Goal: Transaction & Acquisition: Purchase product/service

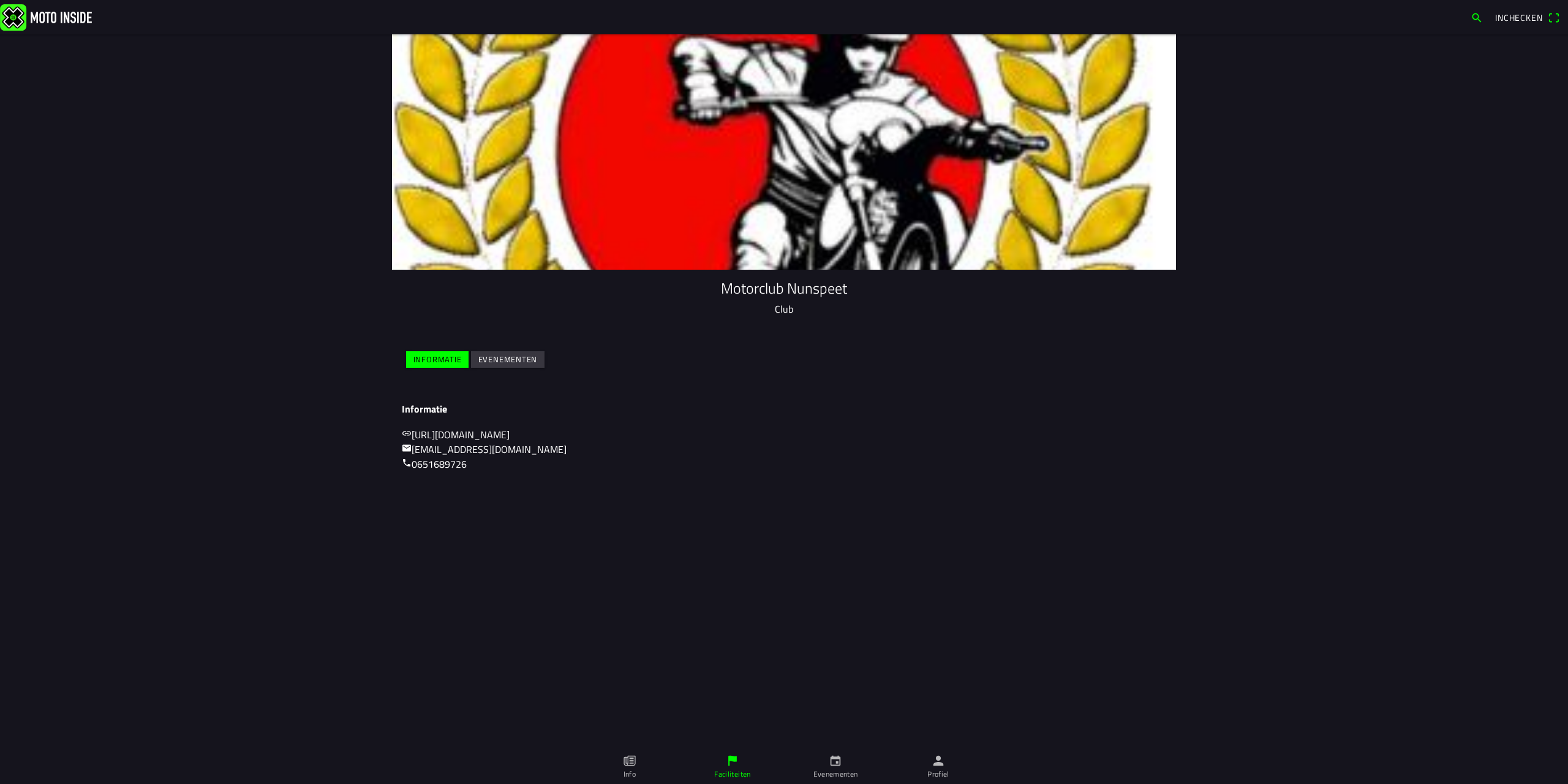
click at [0, 0] on slot "Evenementen" at bounding box center [0, 0] width 0 height 0
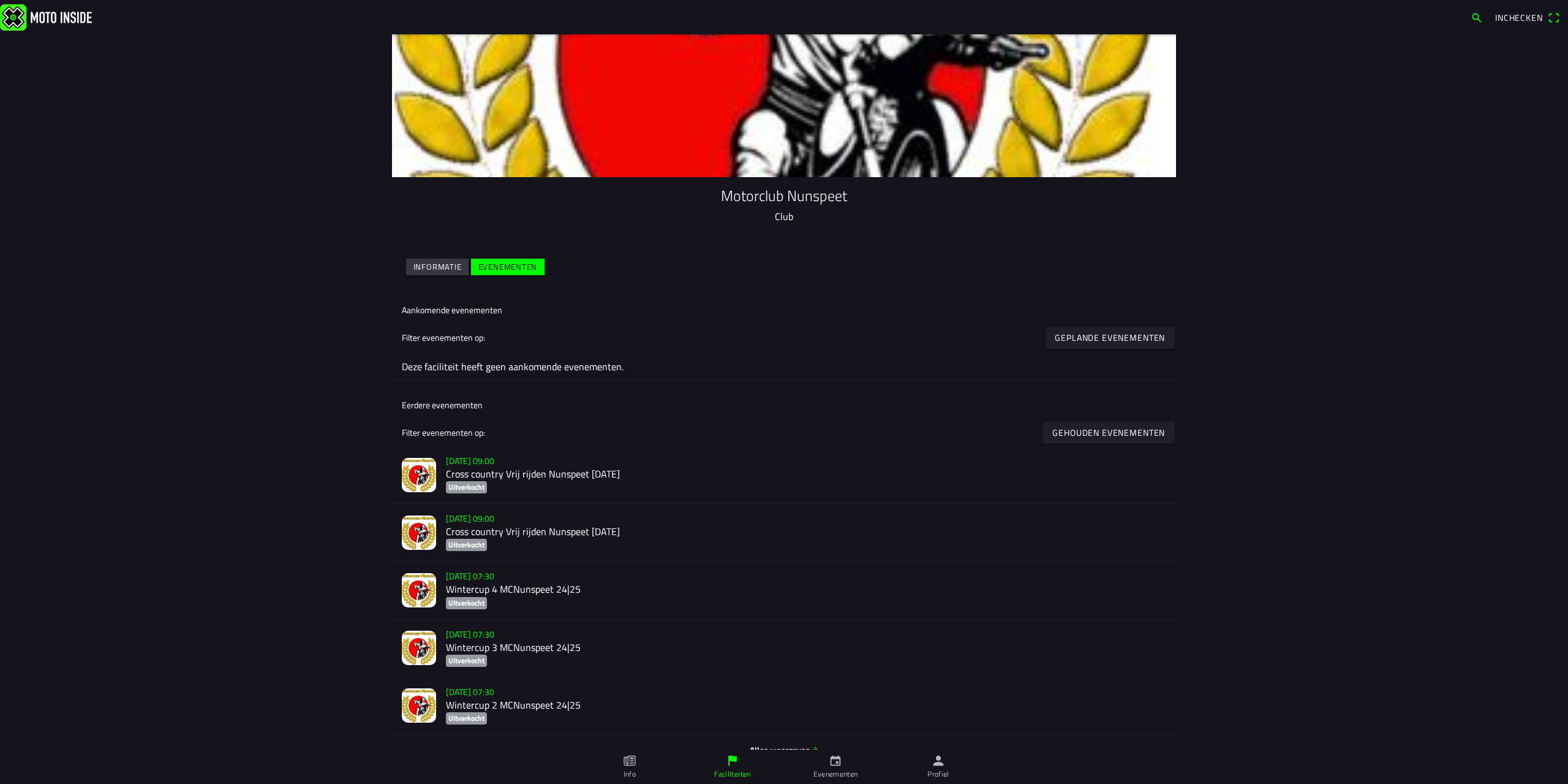
scroll to position [112, 0]
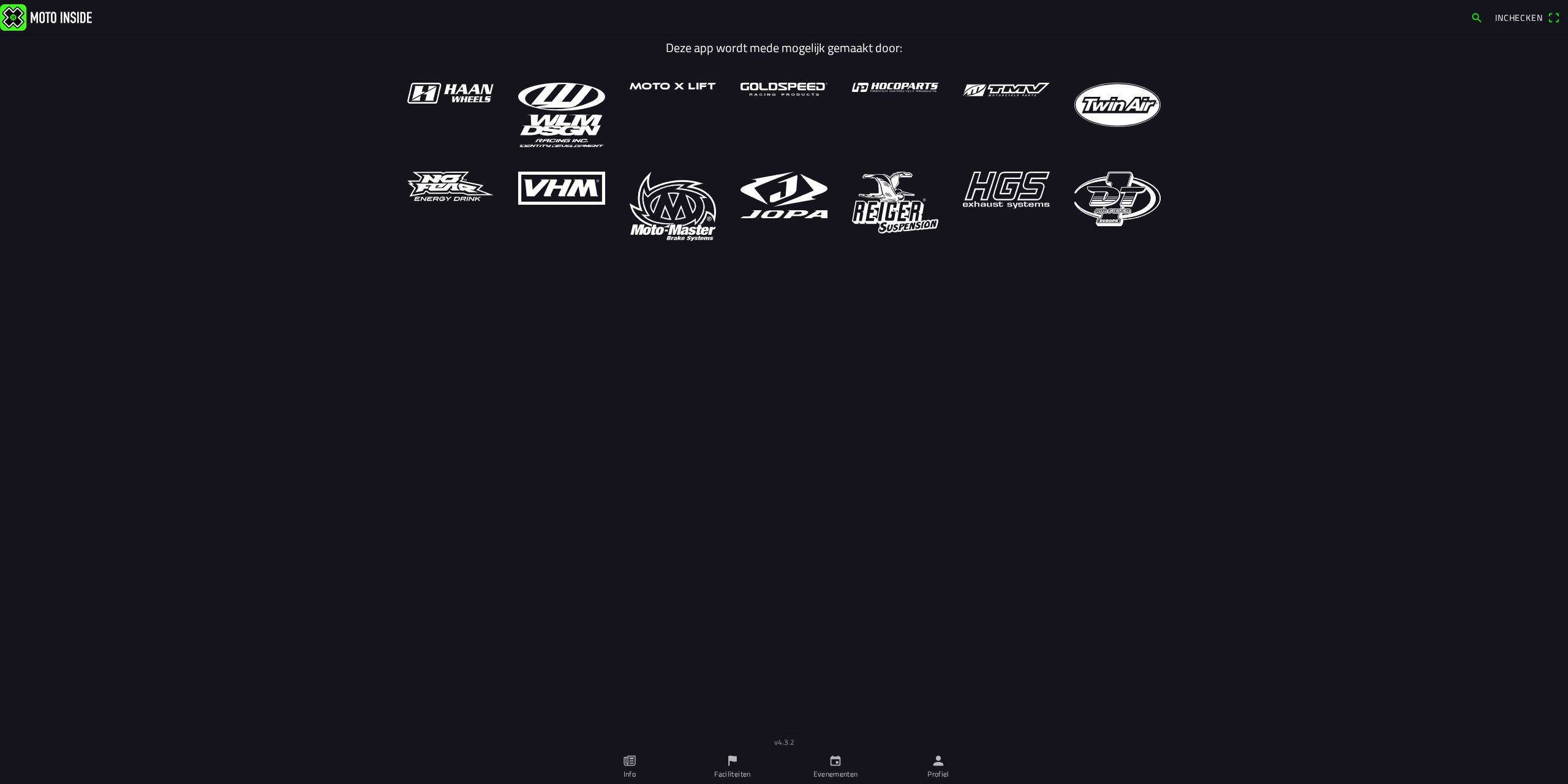
click at [1519, 16] on span "Inchecken" at bounding box center [1519, 18] width 47 height 13
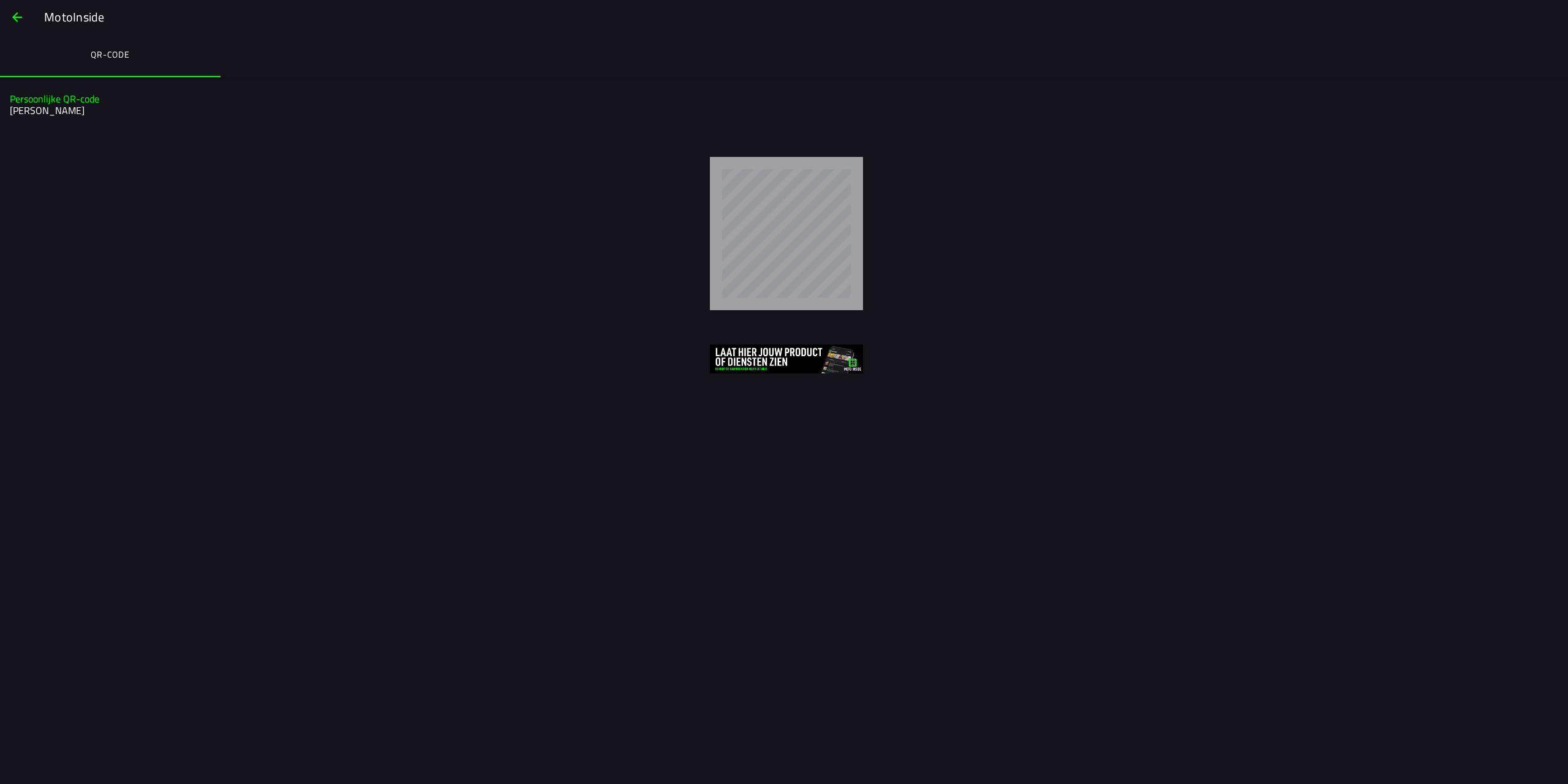
click at [9, 9] on button "button" at bounding box center [17, 17] width 29 height 29
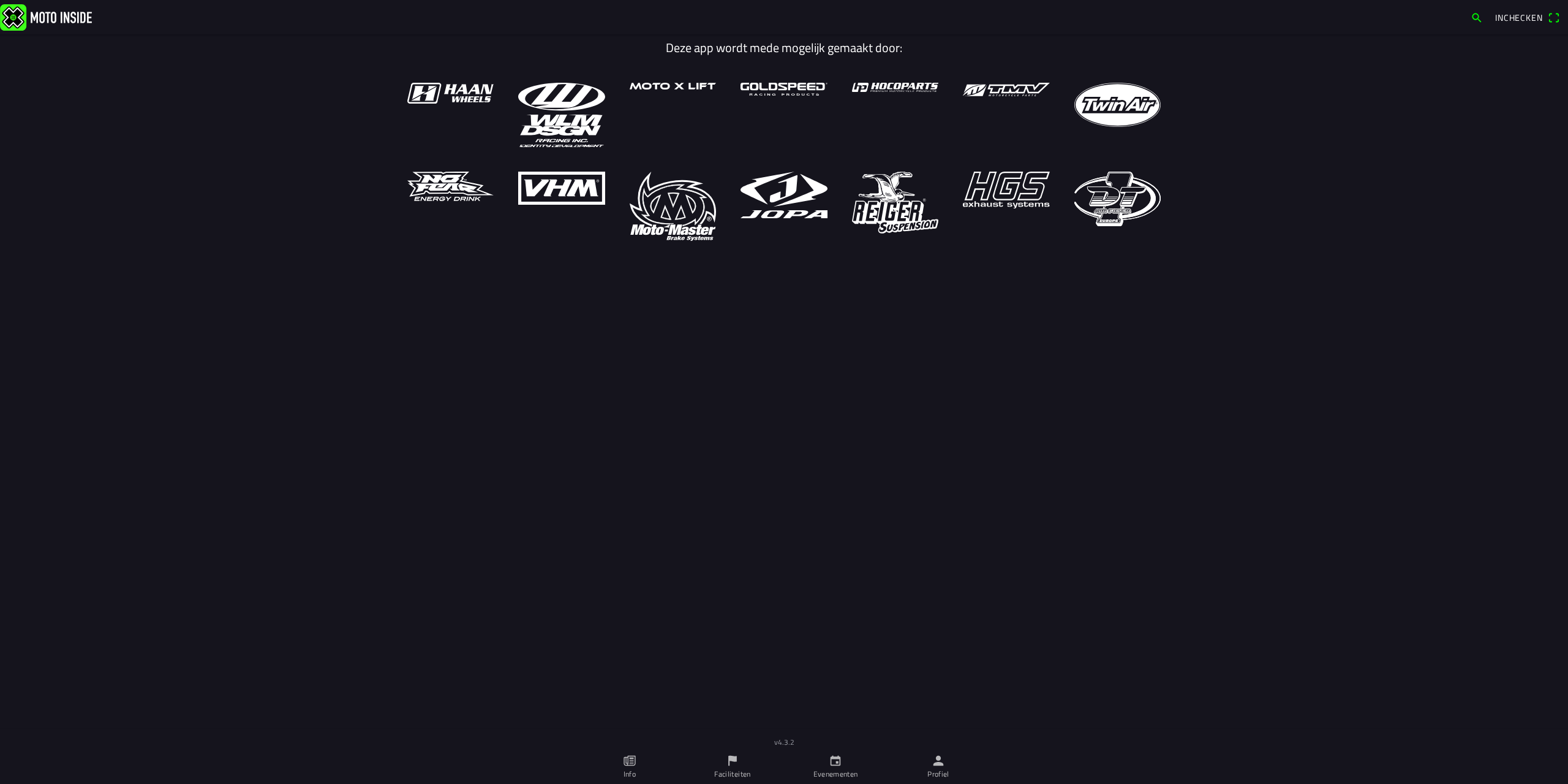
click at [1469, 22] on button "button" at bounding box center [1476, 17] width 22 height 20
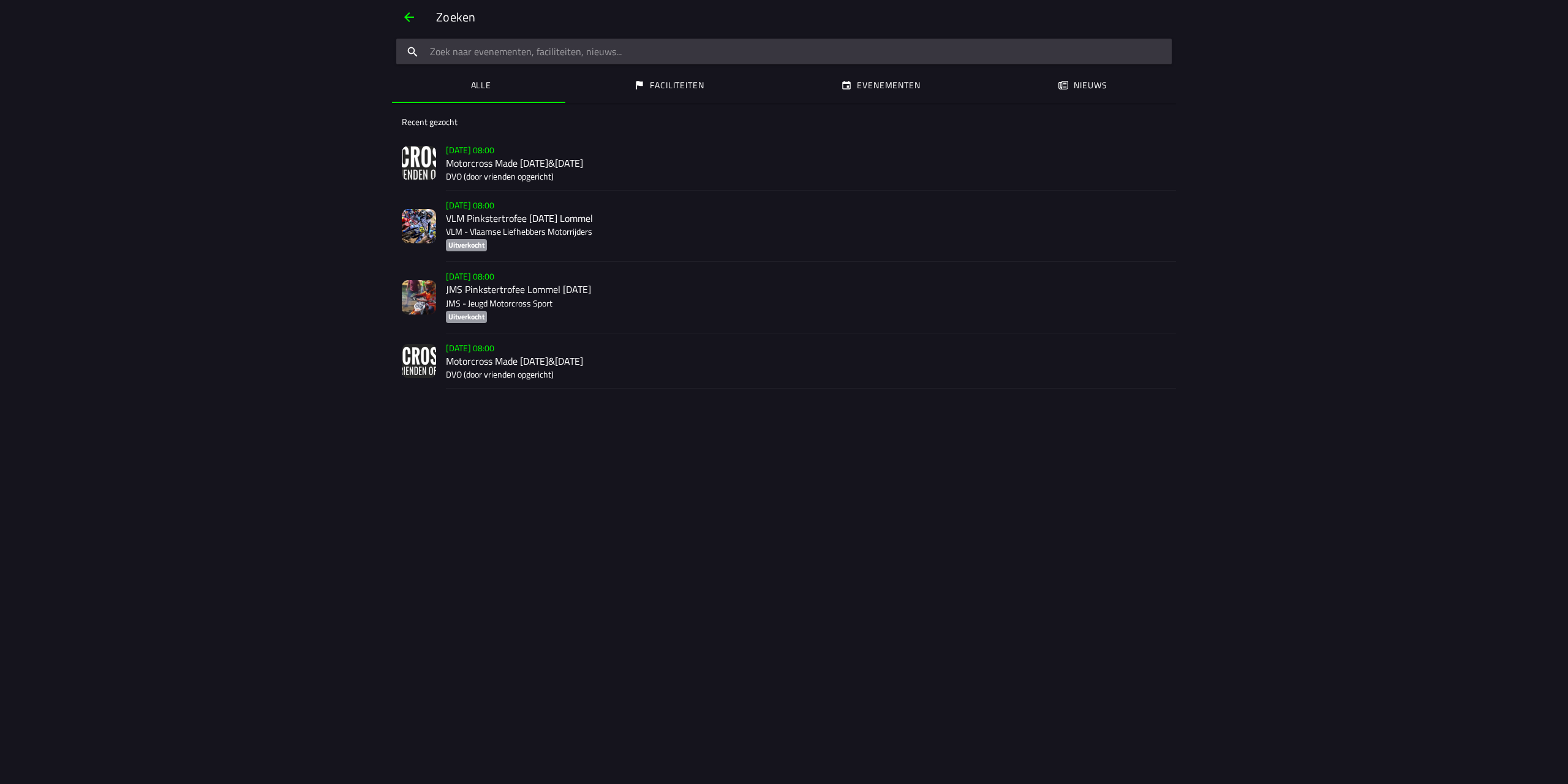
click at [605, 53] on input "search text" at bounding box center [784, 51] width 775 height 26
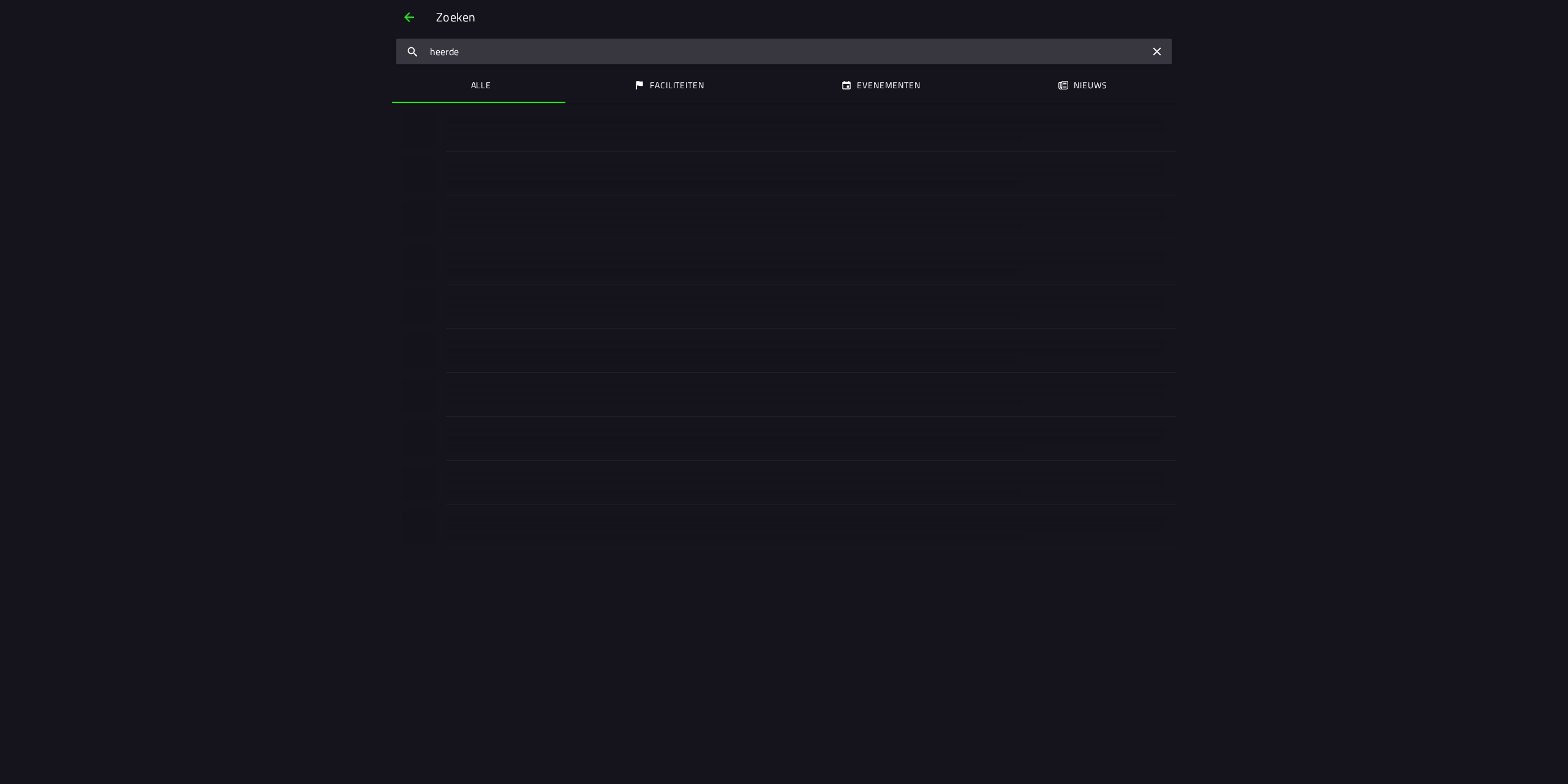
type input "heerde"
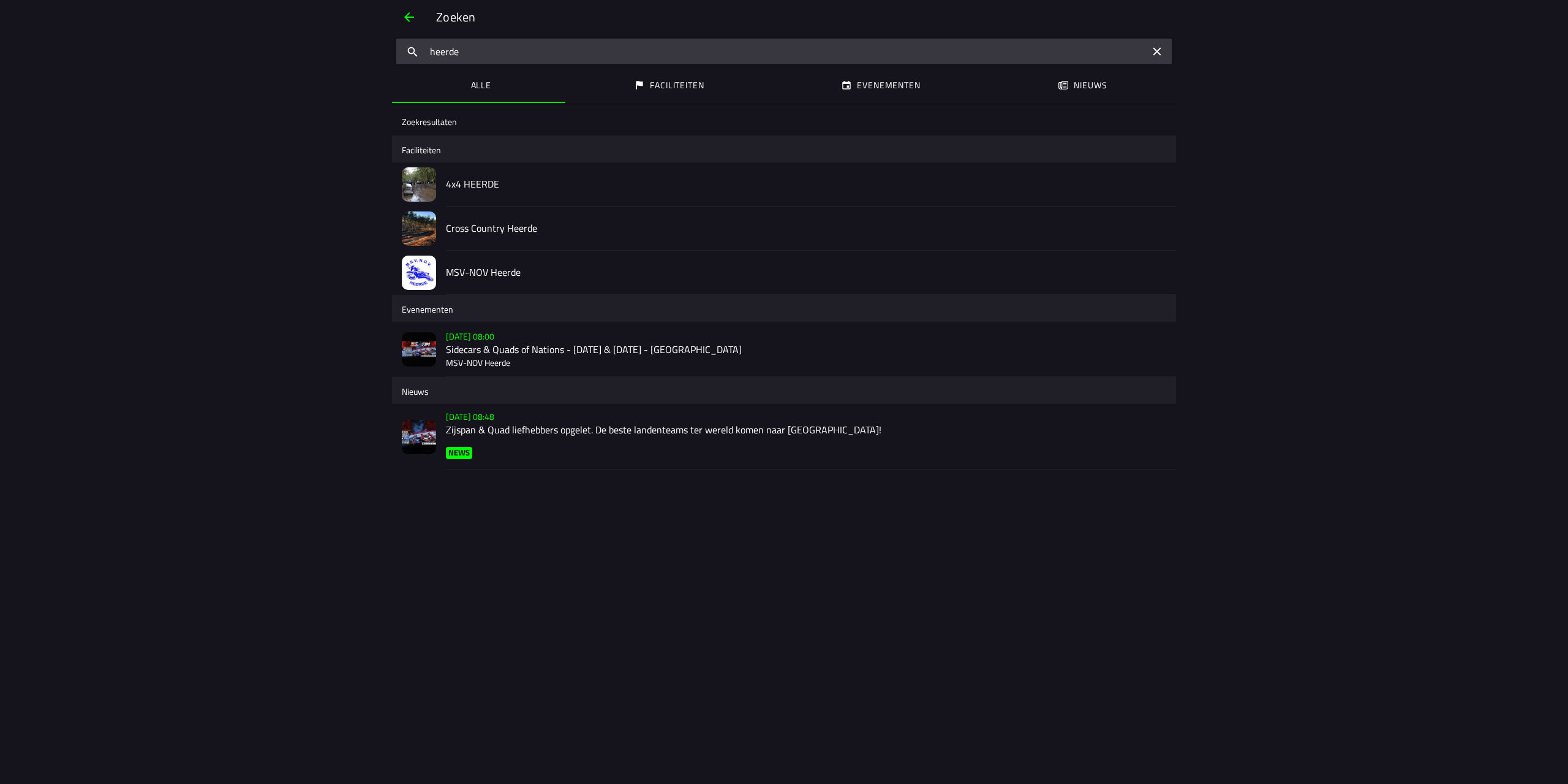
click at [534, 348] on h2 "Sidecars & Quads of Nations - [DATE] & [DATE] - [GEOGRAPHIC_DATA]" at bounding box center [806, 350] width 720 height 11
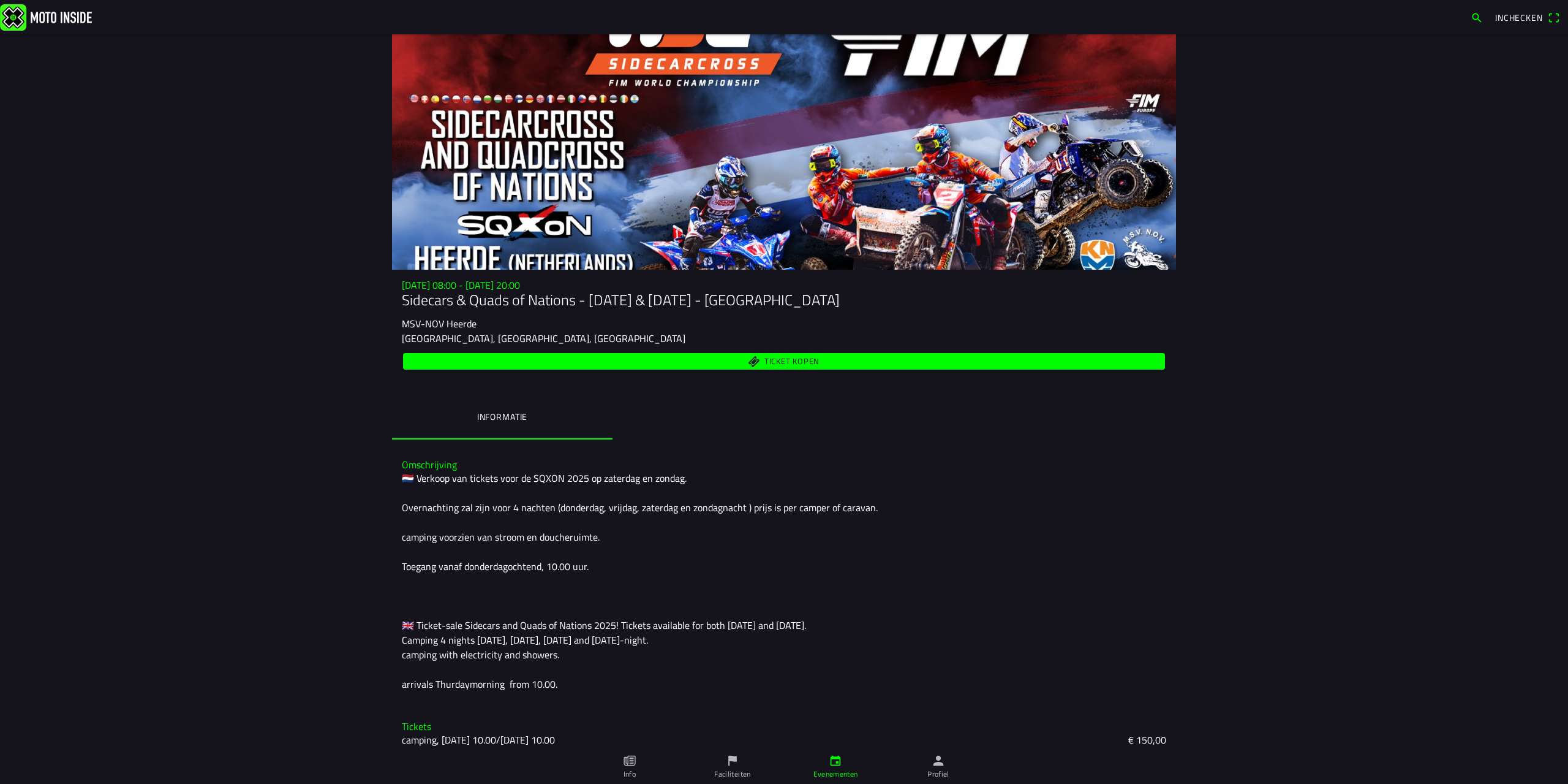
click at [572, 367] on span "Ticket kopen" at bounding box center [784, 360] width 748 height 16
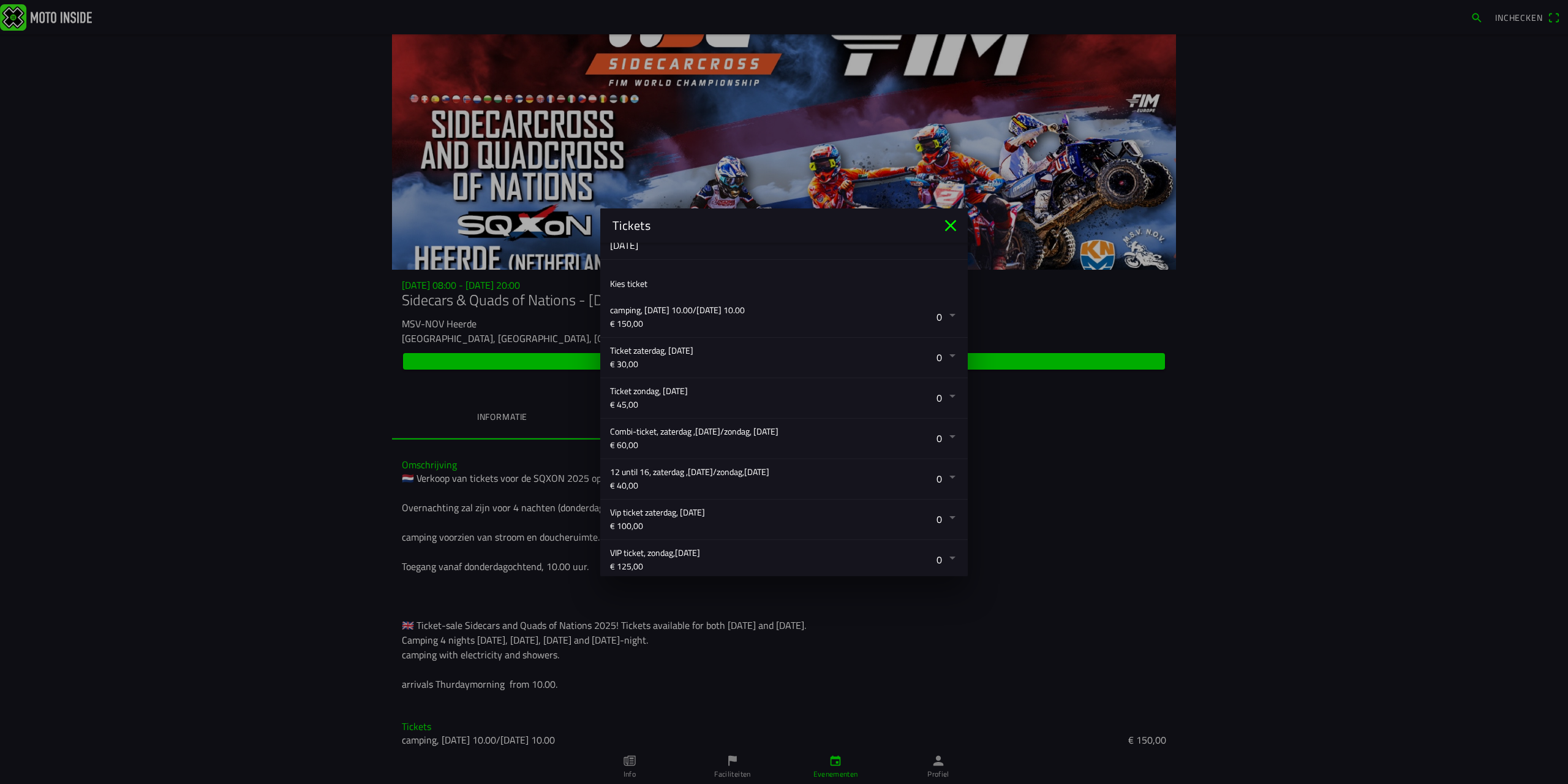
scroll to position [204, 0]
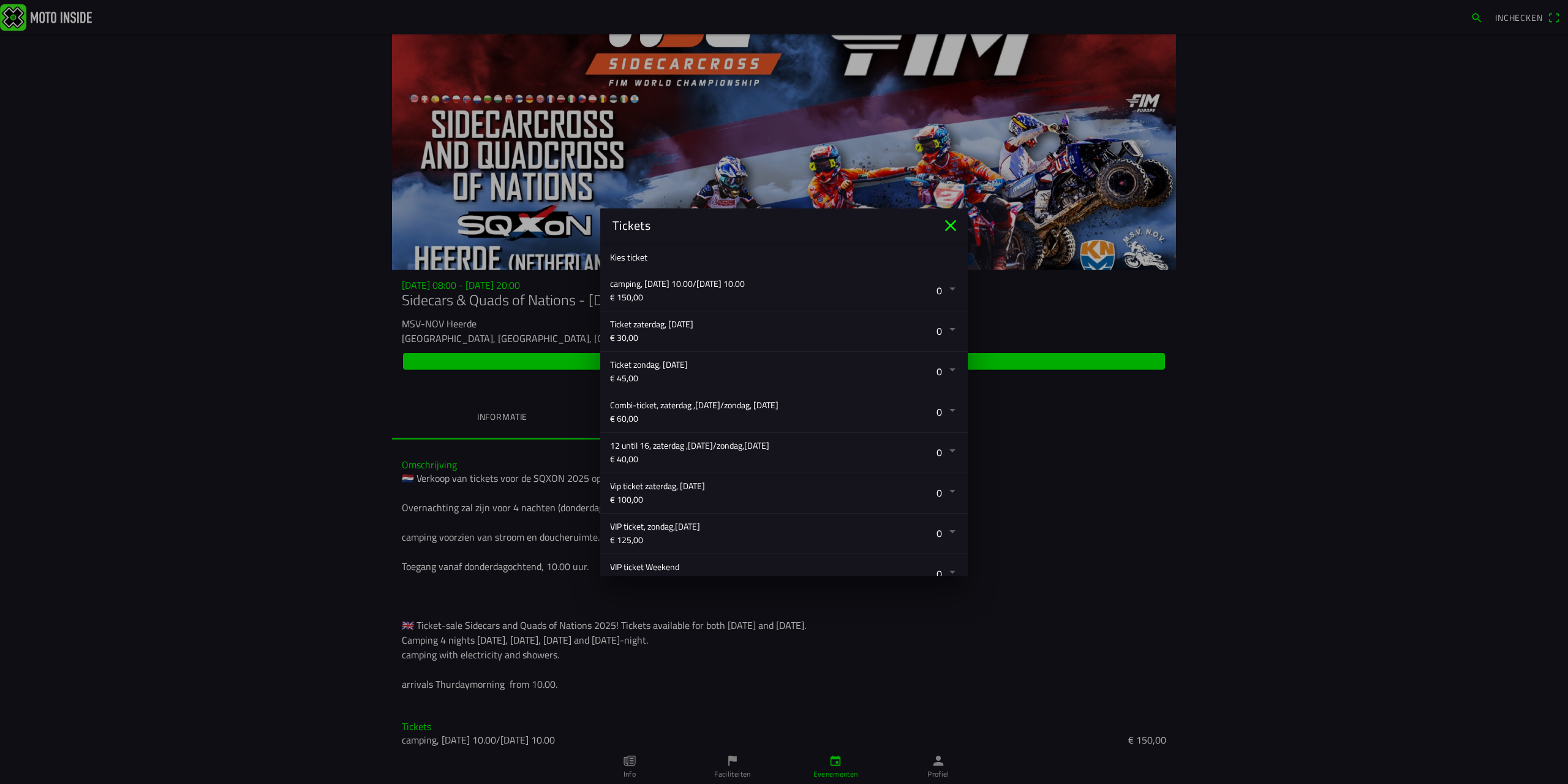
click at [934, 373] on button "button" at bounding box center [788, 372] width 357 height 40
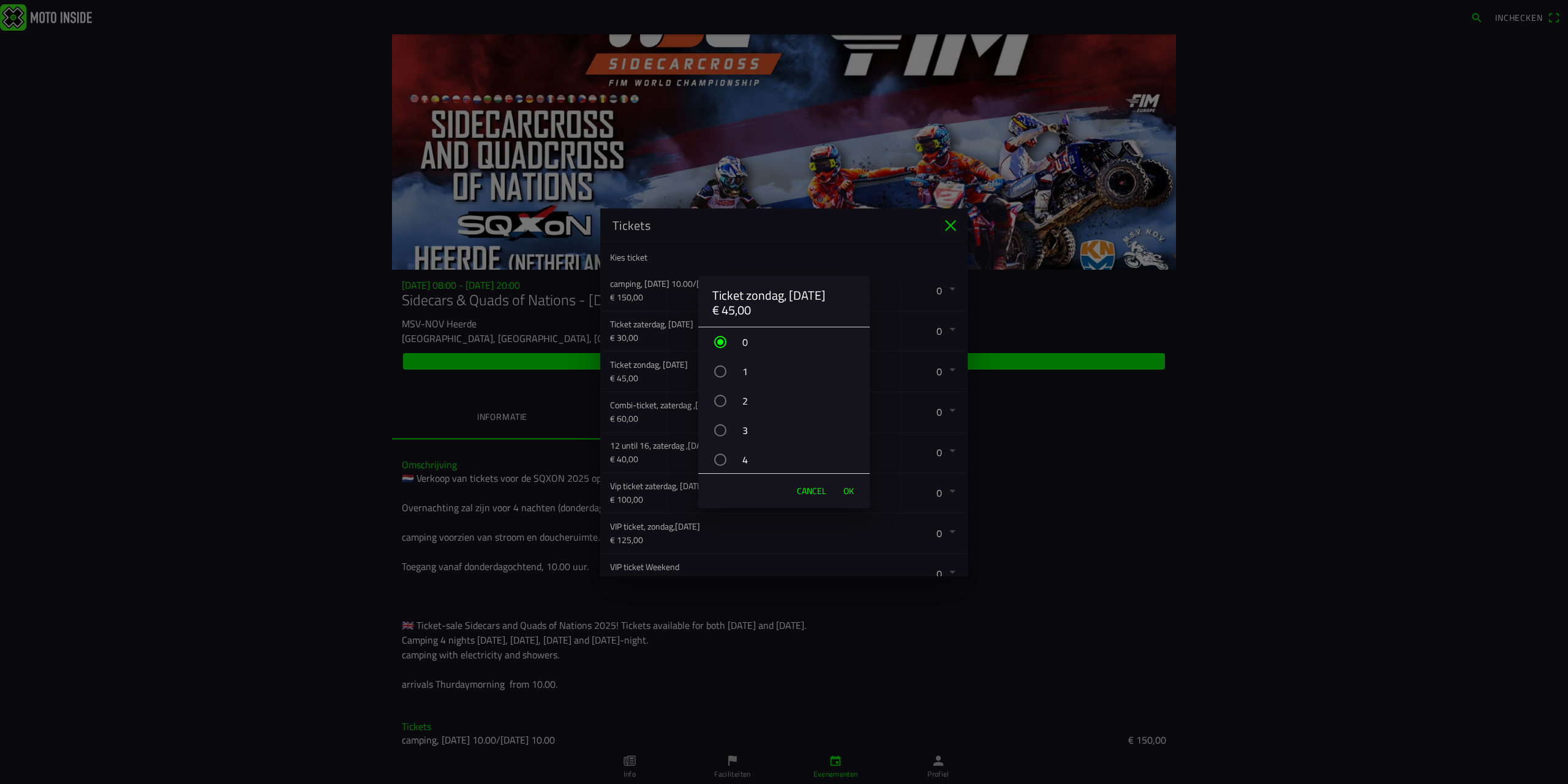
click at [744, 405] on div "2" at bounding box center [790, 401] width 159 height 30
click at [844, 492] on span "OK" at bounding box center [848, 490] width 10 height 12
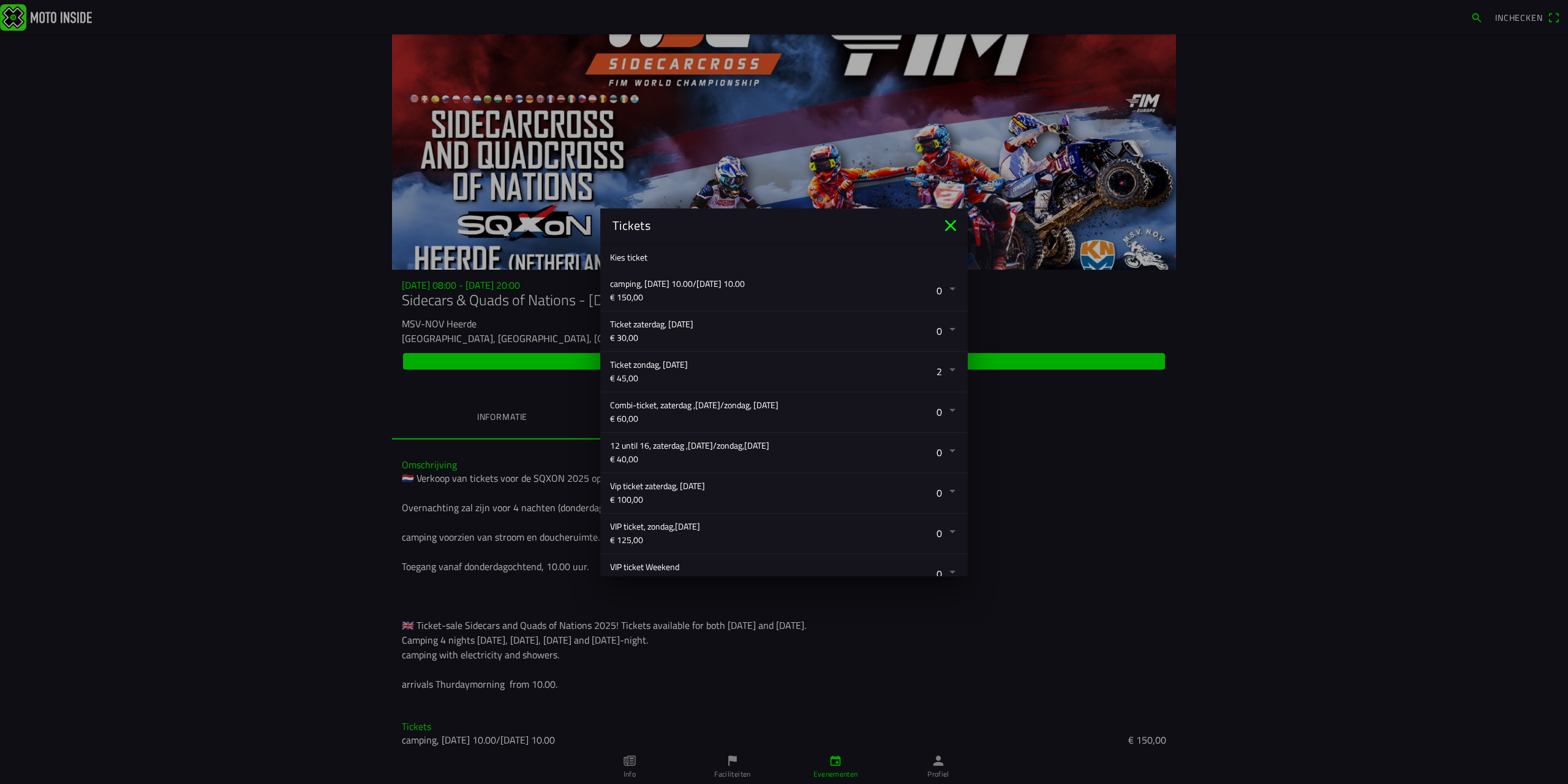
click at [940, 410] on button "button" at bounding box center [788, 412] width 357 height 40
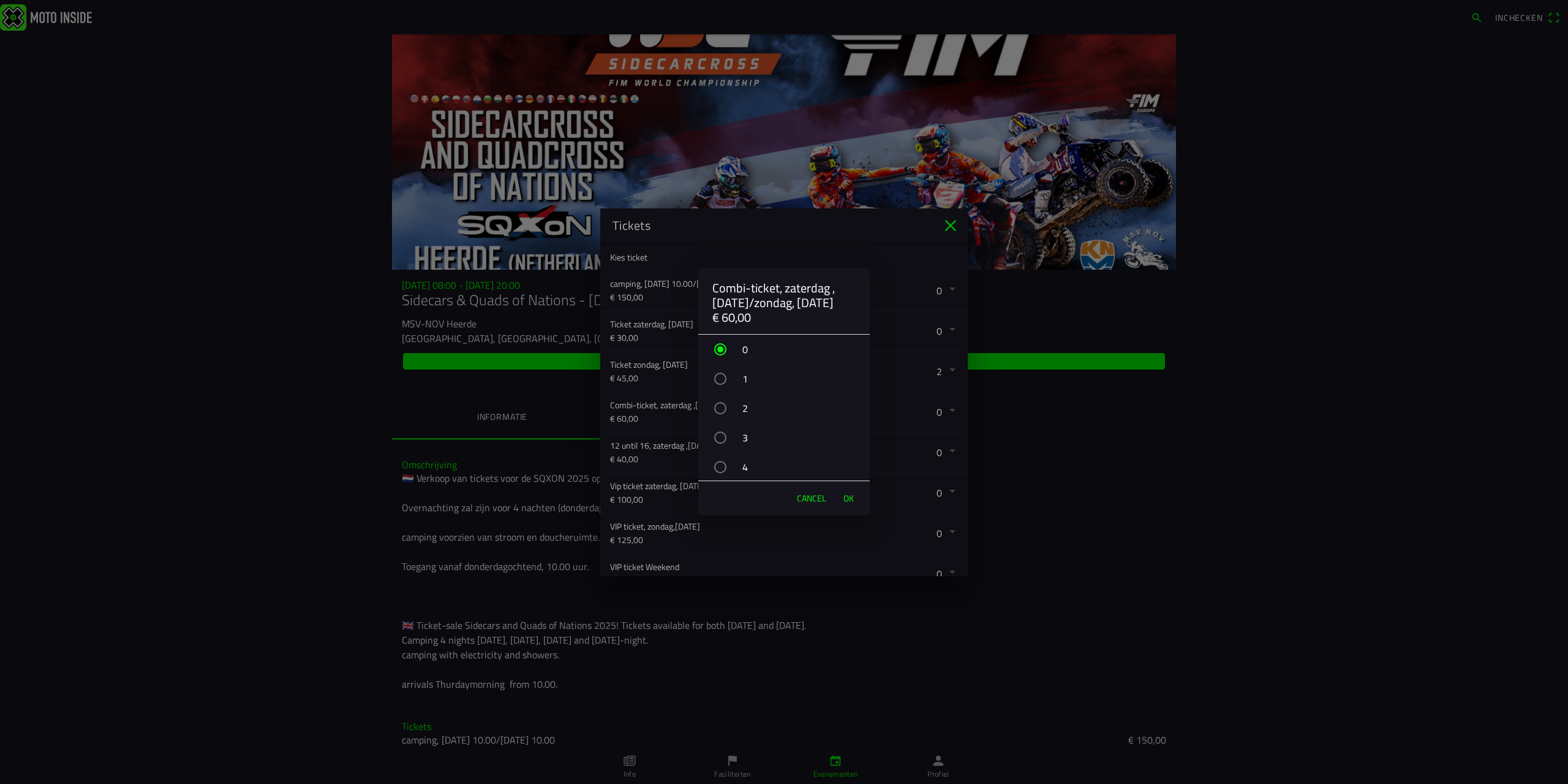
click at [739, 402] on div "2" at bounding box center [790, 408] width 159 height 30
click at [848, 496] on span "OK" at bounding box center [848, 498] width 10 height 12
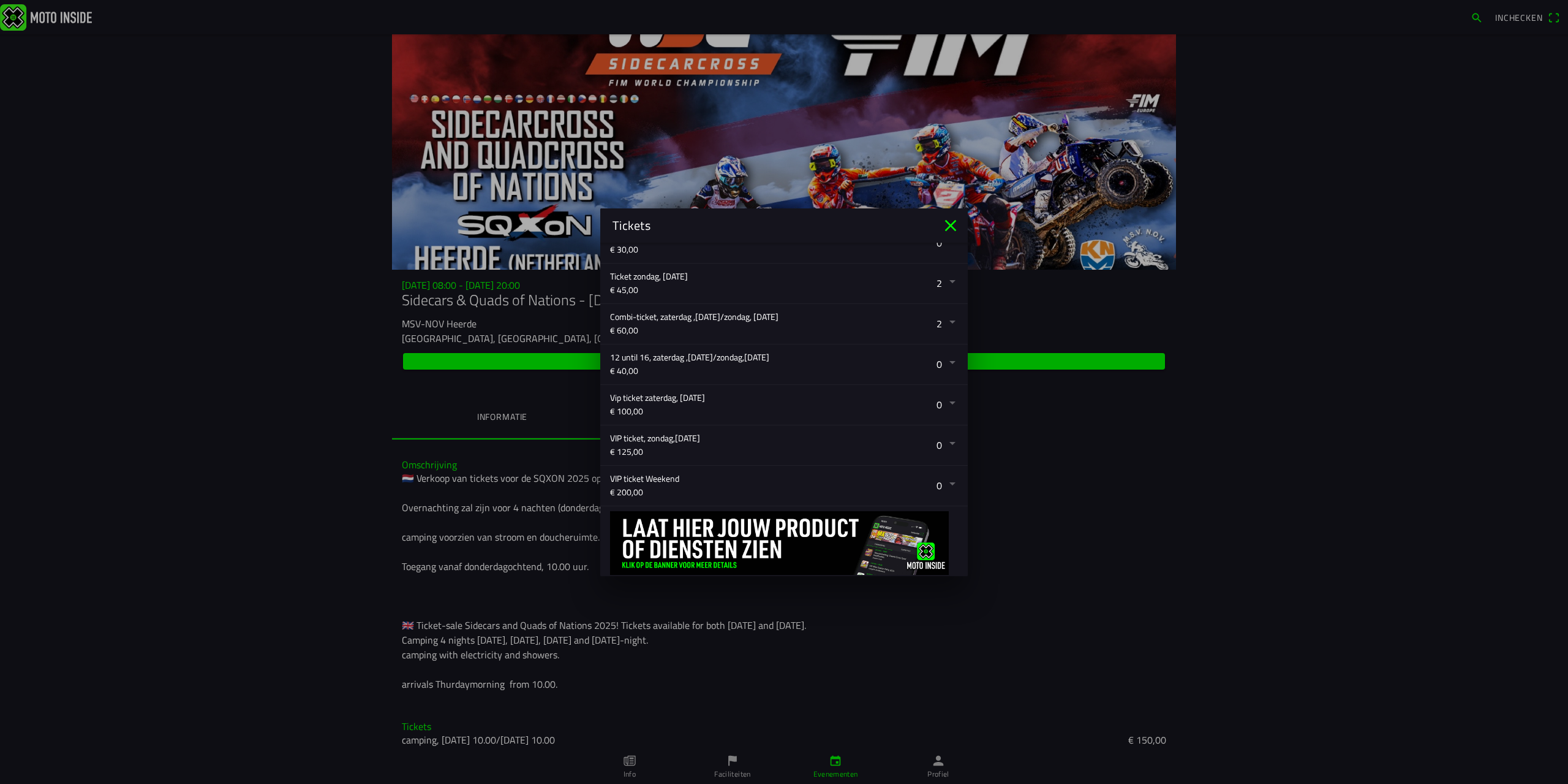
scroll to position [322, 0]
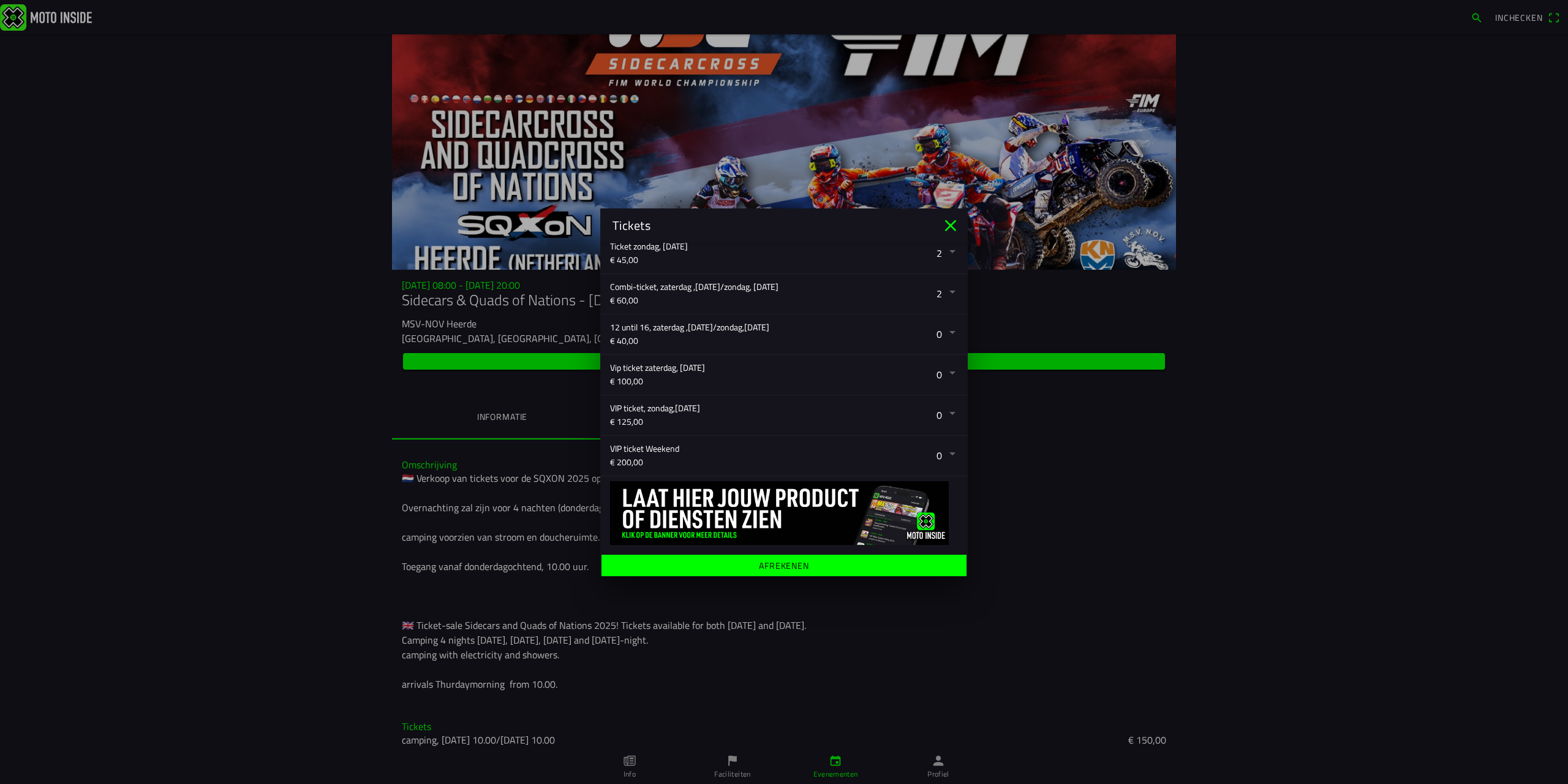
click at [805, 556] on span "Afrekenen" at bounding box center [783, 564] width 346 height 22
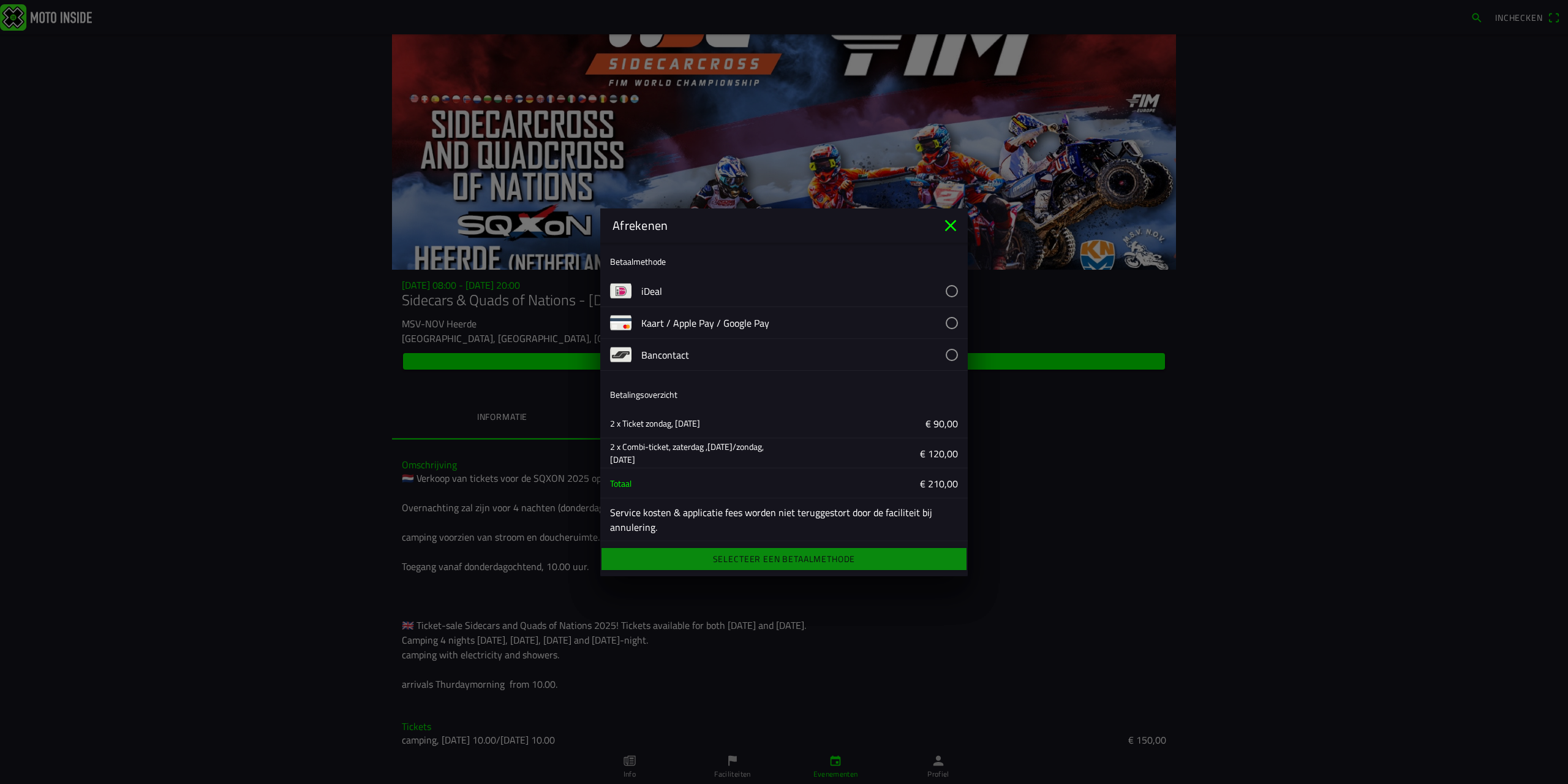
scroll to position [0, 0]
click at [941, 294] on button "button" at bounding box center [804, 290] width 327 height 31
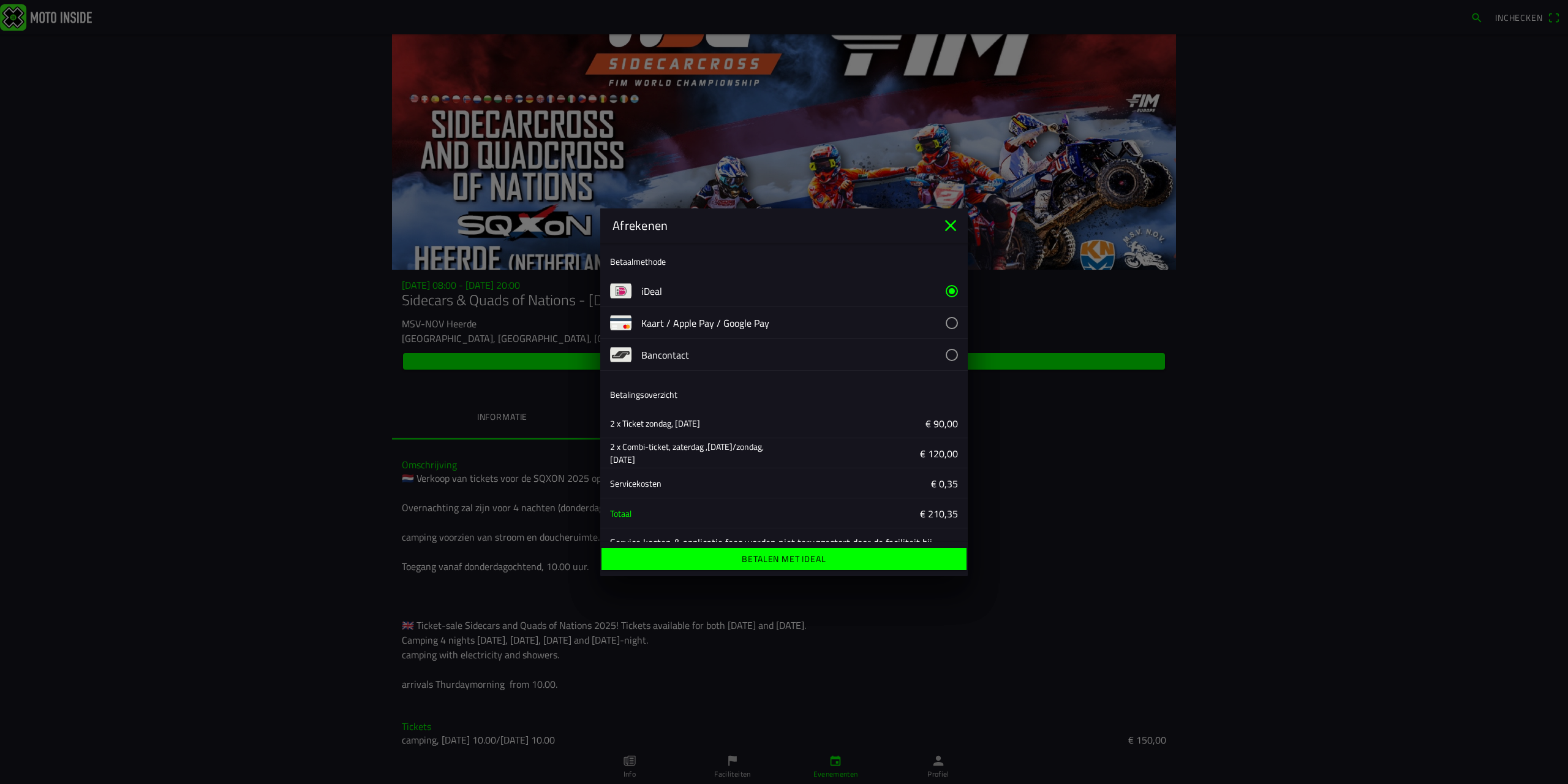
click at [792, 557] on ion-label "Betalen met iDeal" at bounding box center [784, 558] width 84 height 9
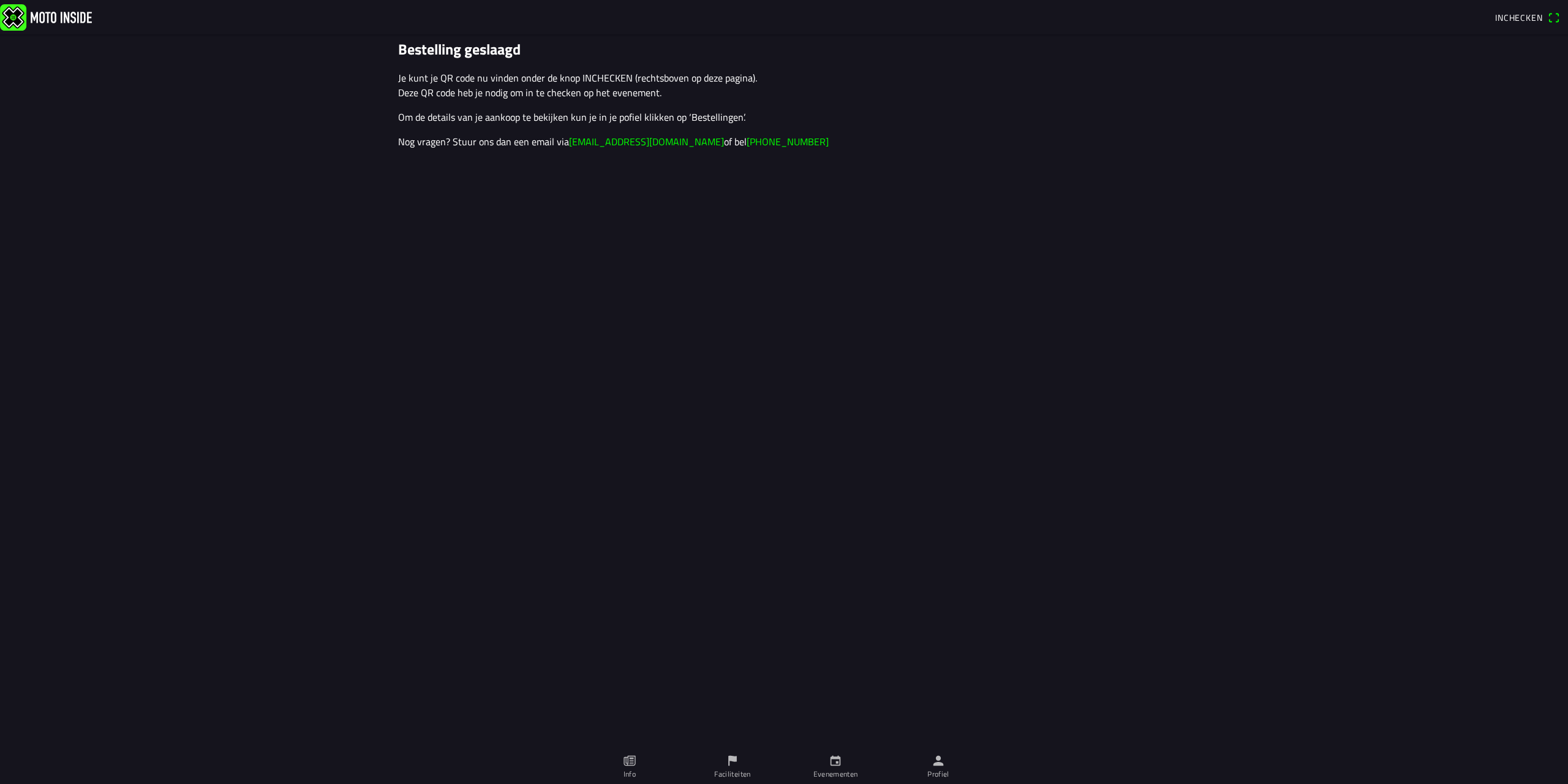
click at [64, 20] on img at bounding box center [45, 17] width 92 height 27
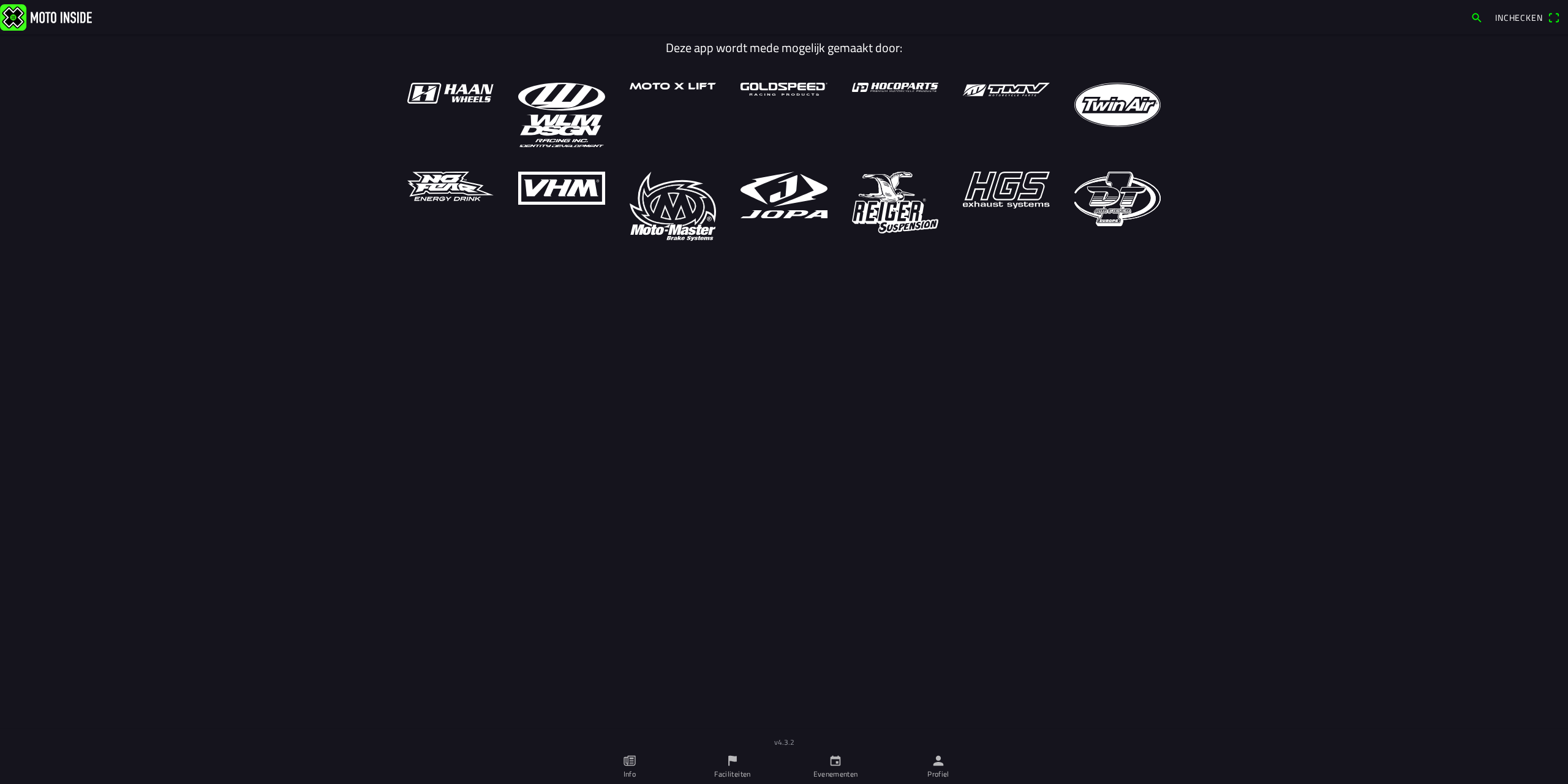
click at [1482, 22] on button "button" at bounding box center [1476, 17] width 22 height 20
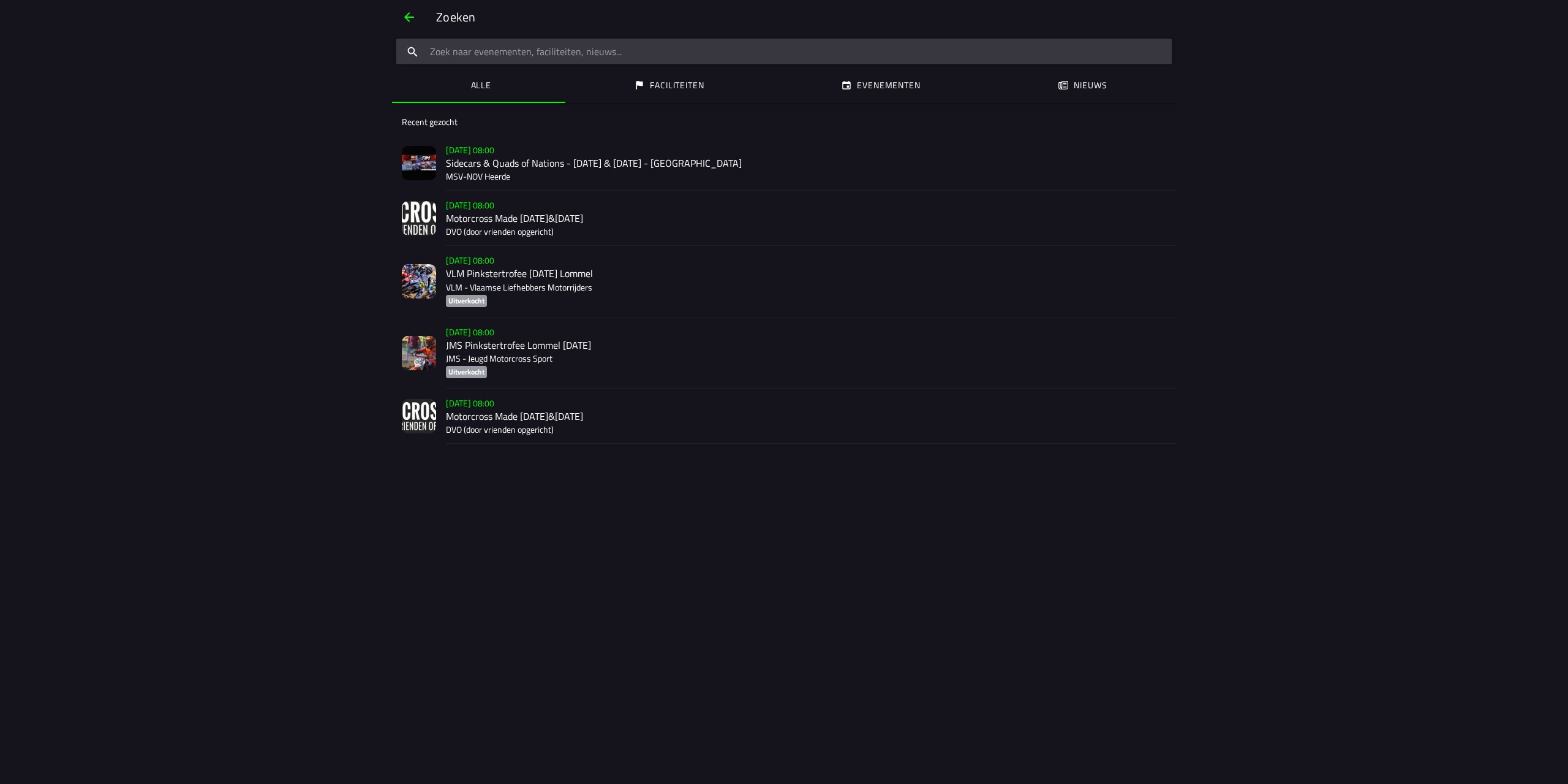
click at [493, 167] on h2 "Sidecars & Quads of Nations - [DATE] & [DATE] - [GEOGRAPHIC_DATA]" at bounding box center [806, 163] width 720 height 11
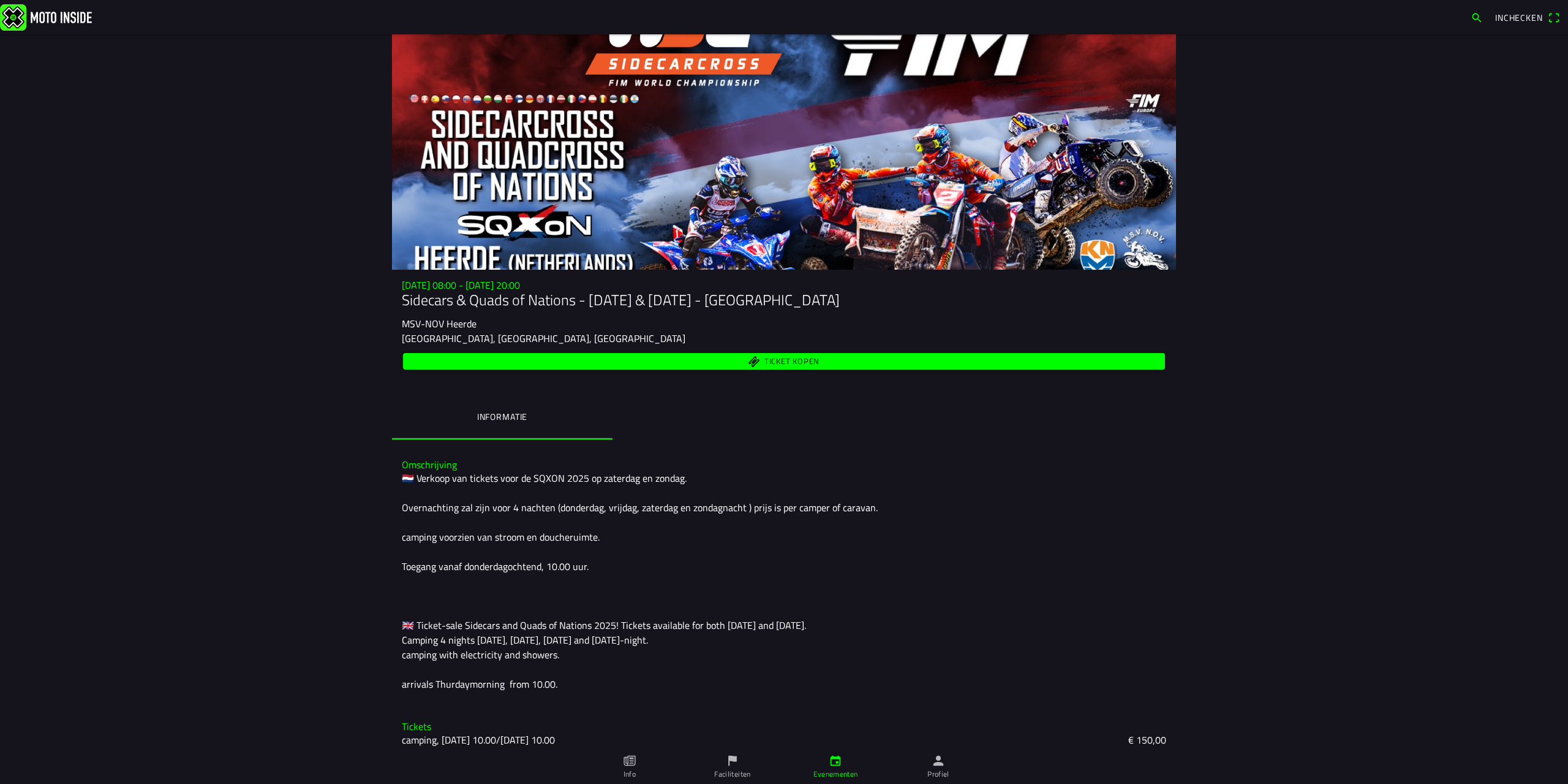
click at [70, 17] on img at bounding box center [45, 17] width 92 height 27
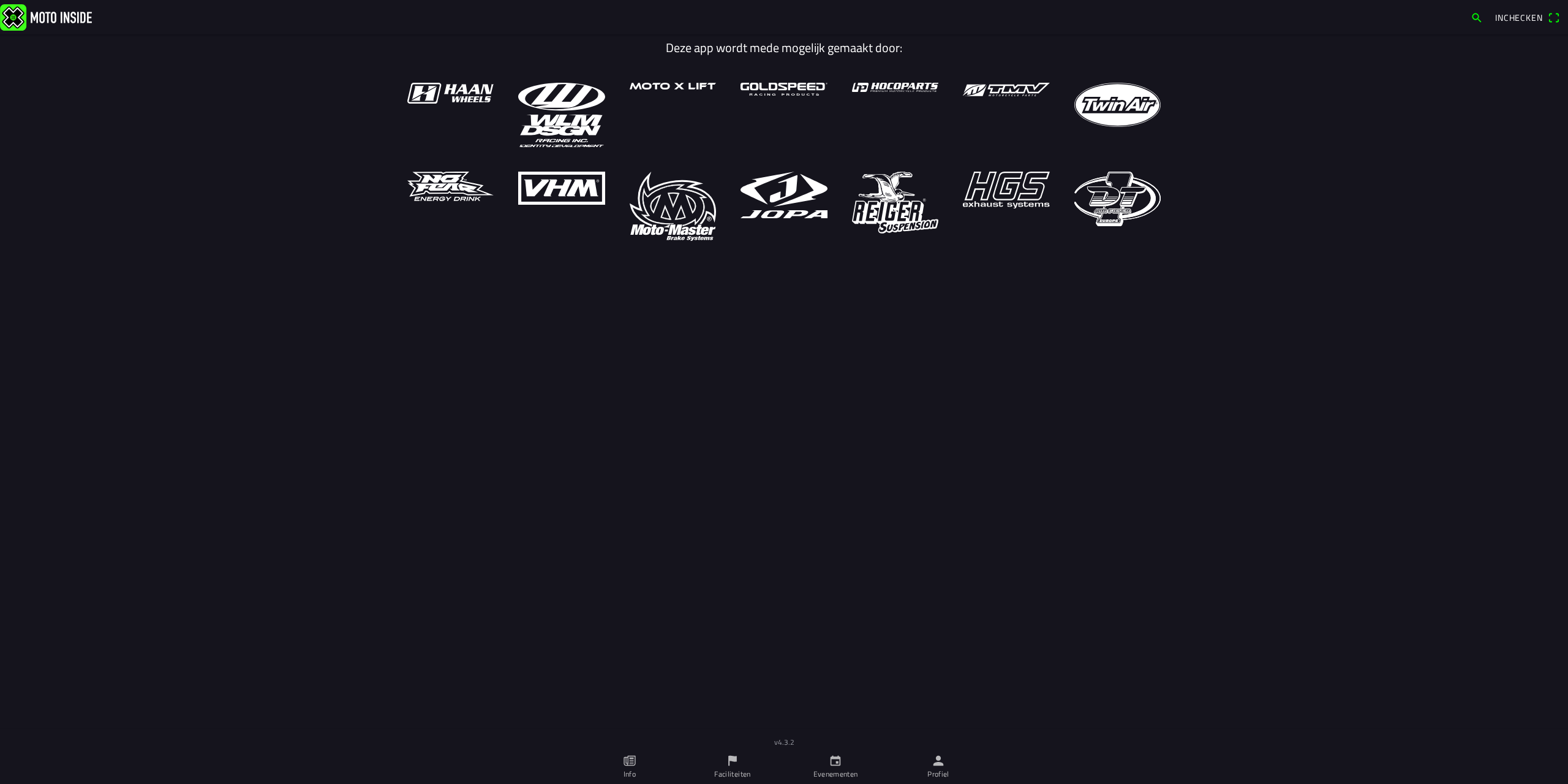
click at [950, 772] on link "Profiel" at bounding box center [938, 767] width 103 height 34
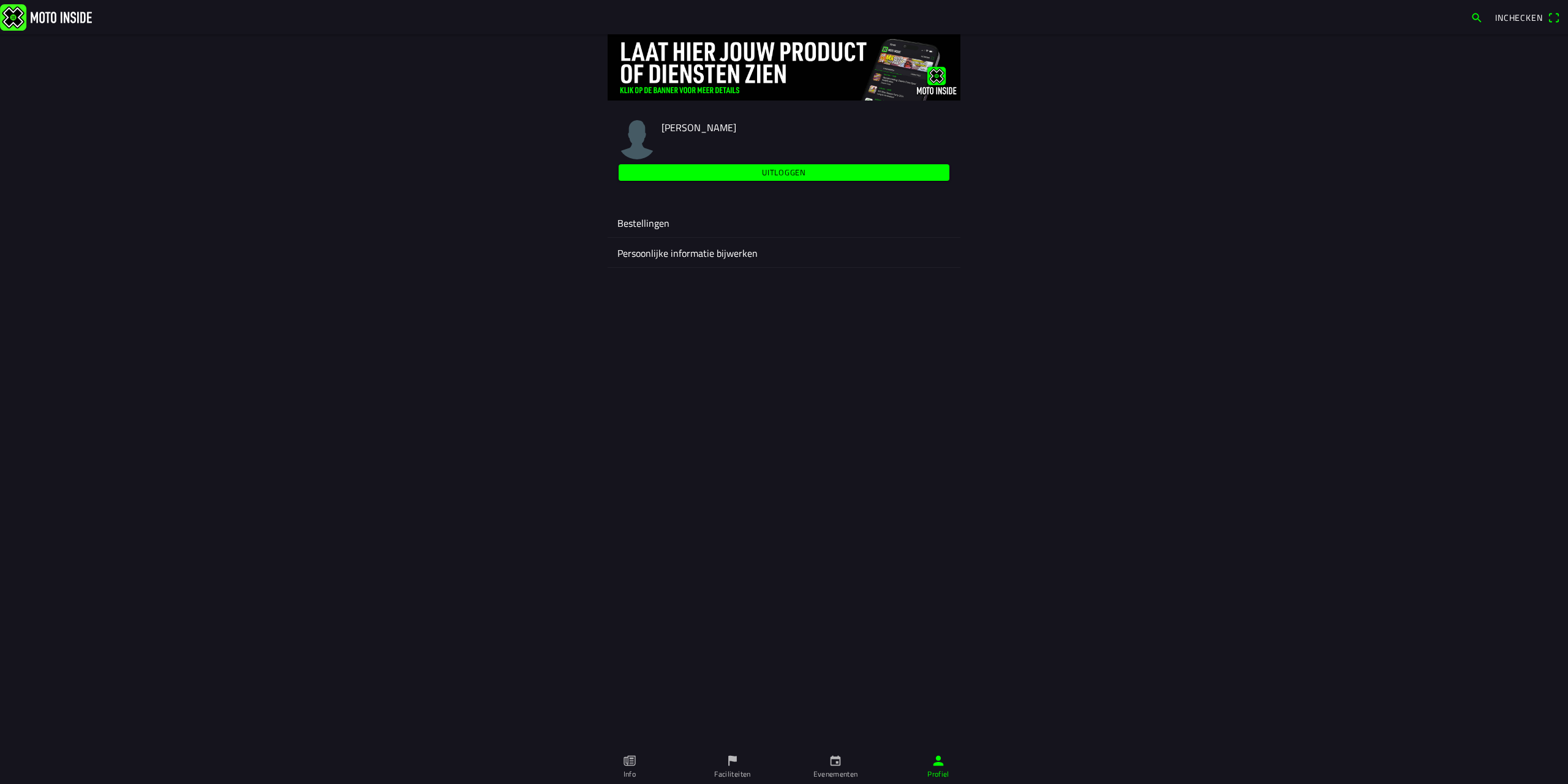
click at [648, 227] on ion-label "Bestellingen" at bounding box center [784, 224] width 333 height 15
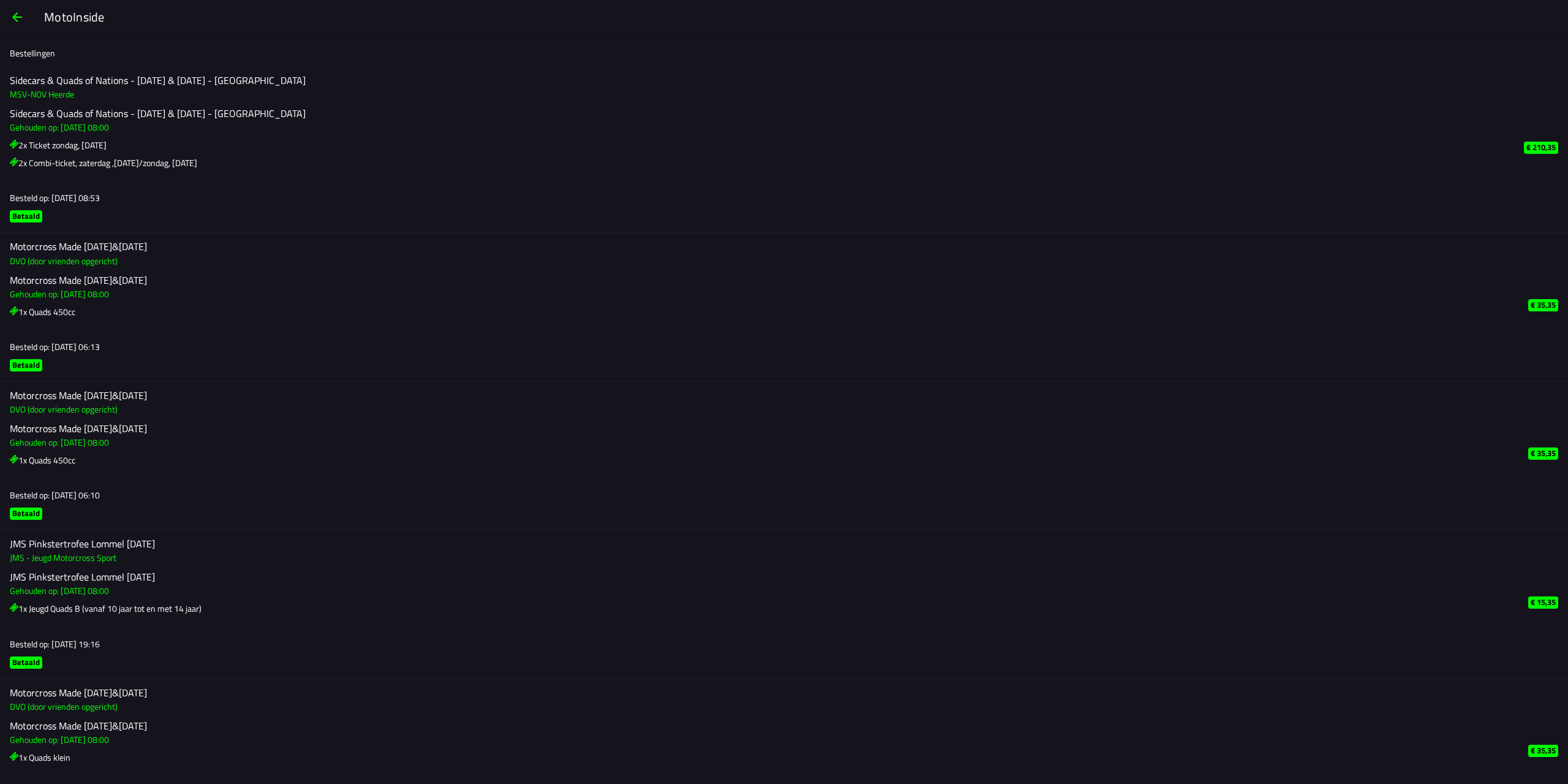
click at [16, 18] on span "button" at bounding box center [17, 17] width 15 height 29
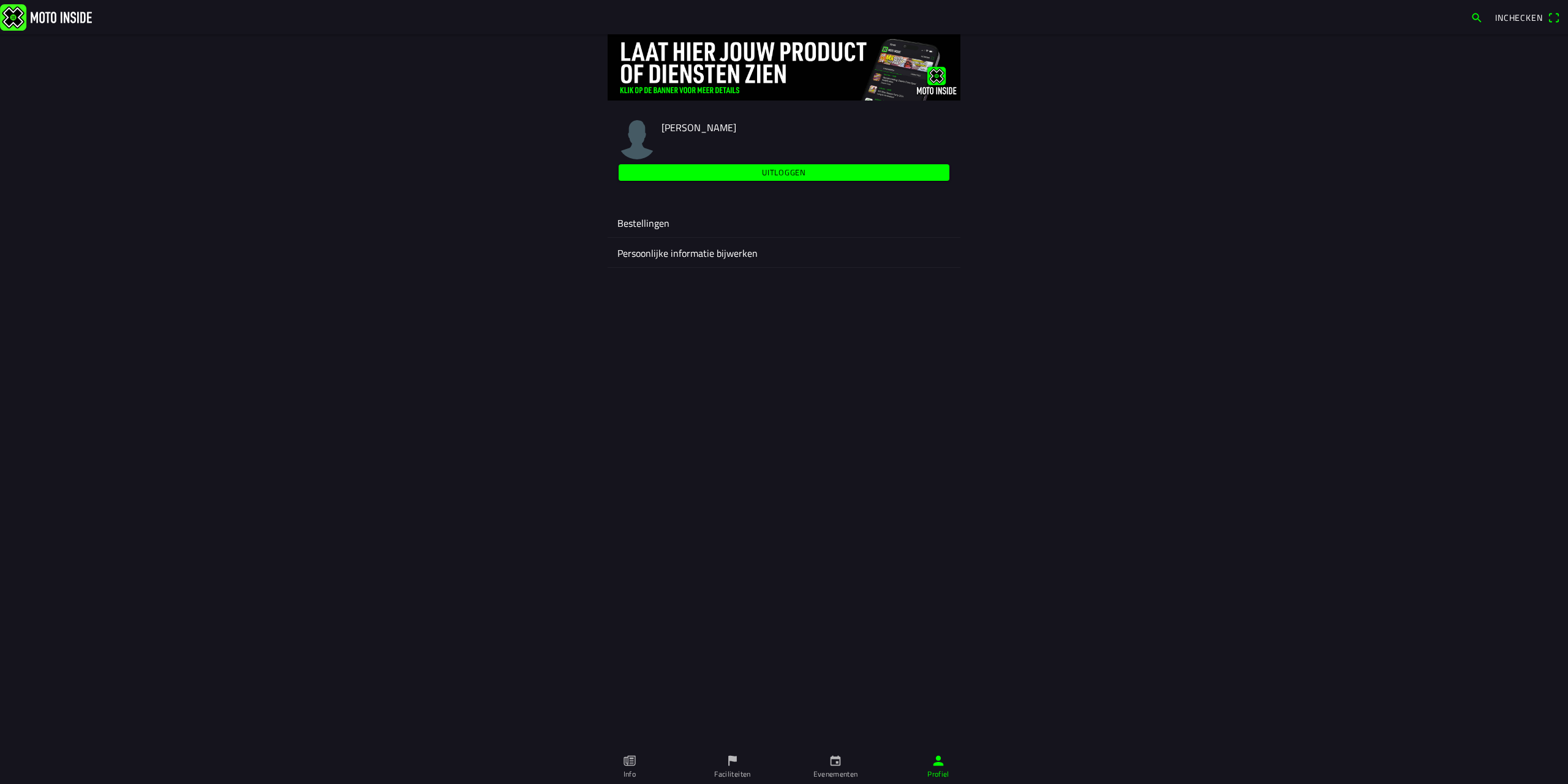
click at [16, 18] on img at bounding box center [45, 17] width 92 height 27
